Goal: Task Accomplishment & Management: Use online tool/utility

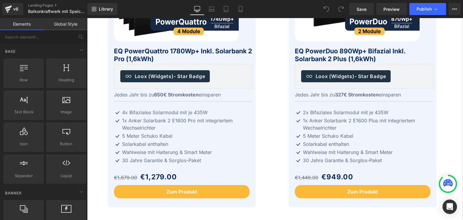
scroll to position [302, 0]
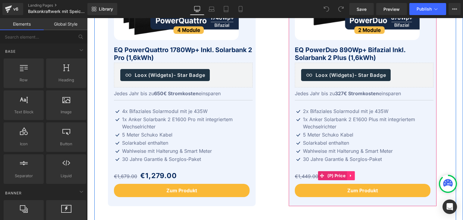
click at [349, 177] on icon at bounding box center [351, 175] width 4 height 5
click at [296, 176] on span "€1,449.00" at bounding box center [307, 176] width 24 height 6
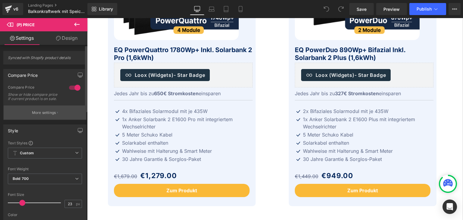
click at [42, 116] on p "More settings" at bounding box center [44, 112] width 24 height 5
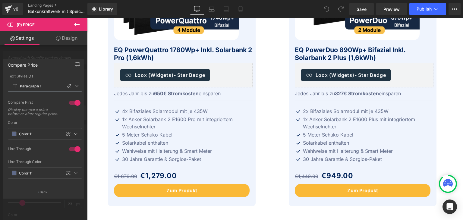
scroll to position [0, 0]
click at [76, 26] on icon at bounding box center [76, 25] width 5 height 4
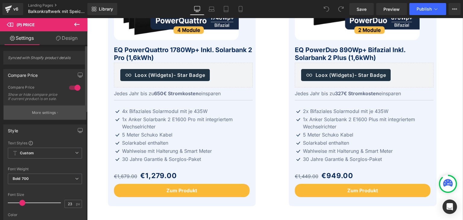
click at [41, 116] on p "More settings" at bounding box center [44, 112] width 24 height 5
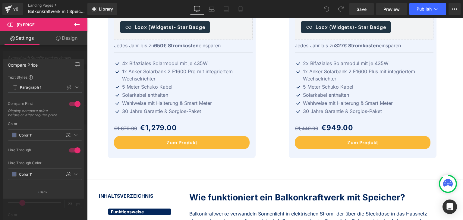
scroll to position [362, 0]
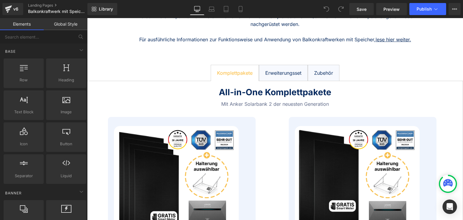
scroll to position [91, 0]
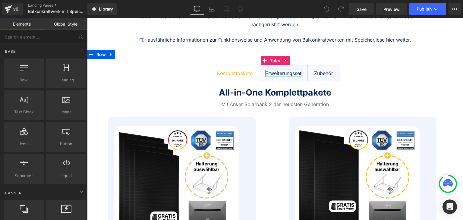
click at [291, 72] on div "Erweiterungsset" at bounding box center [283, 73] width 36 height 7
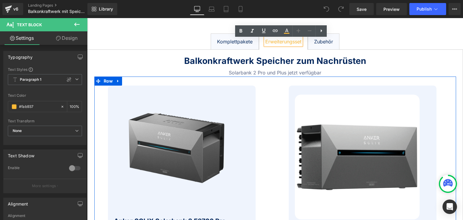
scroll to position [121, 0]
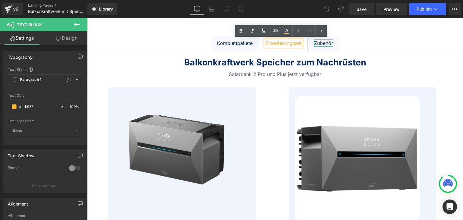
click at [318, 43] on div "Zubehör" at bounding box center [323, 43] width 19 height 7
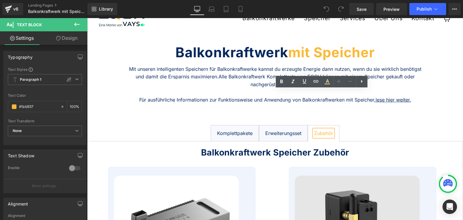
scroll to position [30, 0]
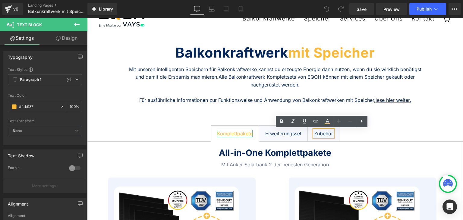
click at [228, 134] on div "Komplettpakete" at bounding box center [235, 133] width 36 height 7
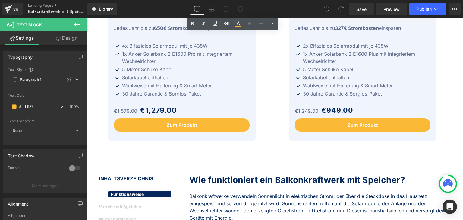
scroll to position [392, 0]
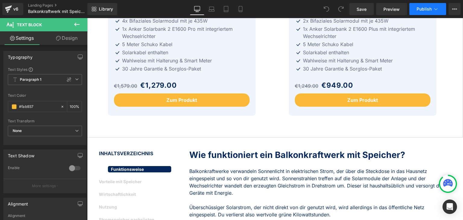
click at [423, 10] on span "Publish" at bounding box center [424, 9] width 15 height 5
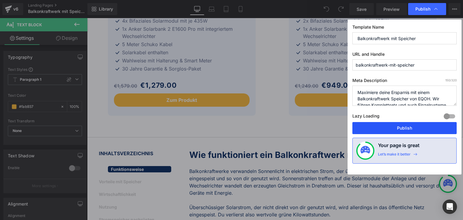
click at [403, 127] on button "Publish" at bounding box center [405, 128] width 104 height 12
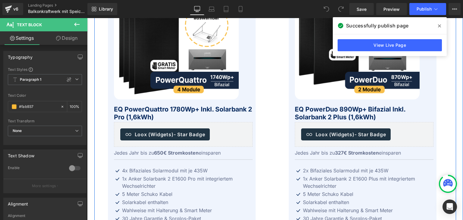
scroll to position [211, 0]
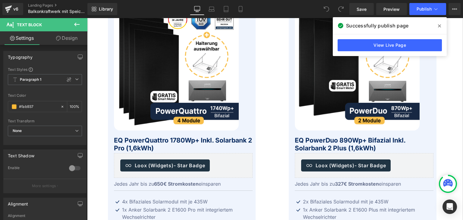
click at [75, 26] on icon at bounding box center [76, 24] width 7 height 7
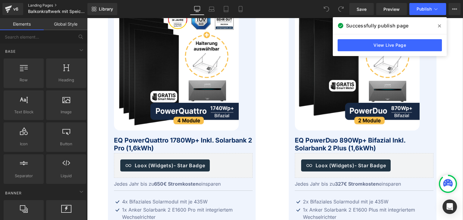
click at [38, 5] on link "Landing Pages" at bounding box center [62, 5] width 68 height 5
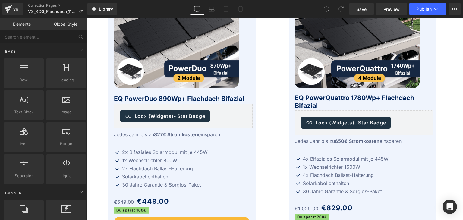
scroll to position [299, 0]
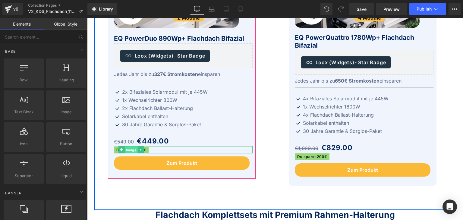
click at [127, 150] on span "Image" at bounding box center [131, 150] width 13 height 7
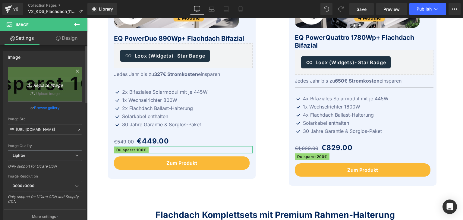
click at [17, 94] on link "Replace Image" at bounding box center [45, 84] width 74 height 35
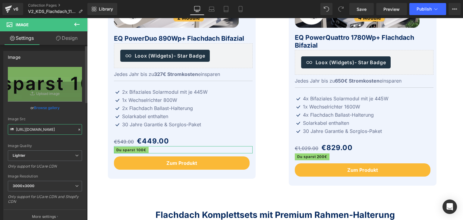
click at [31, 129] on input "[URL][DOMAIN_NAME]" at bounding box center [45, 129] width 74 height 11
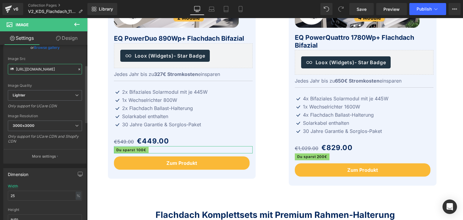
scroll to position [91, 0]
